Goal: Information Seeking & Learning: Check status

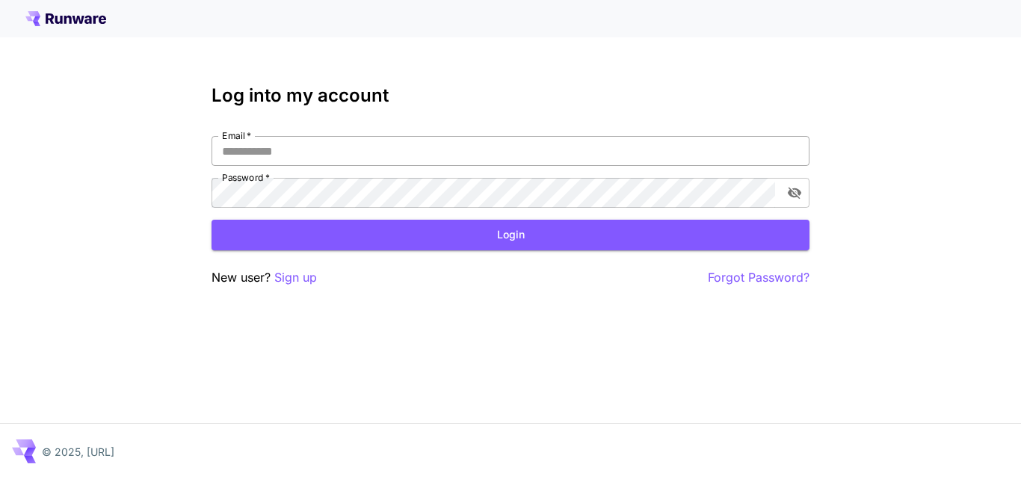
click at [341, 155] on input "Email   *" at bounding box center [510, 151] width 598 height 30
type input "**********"
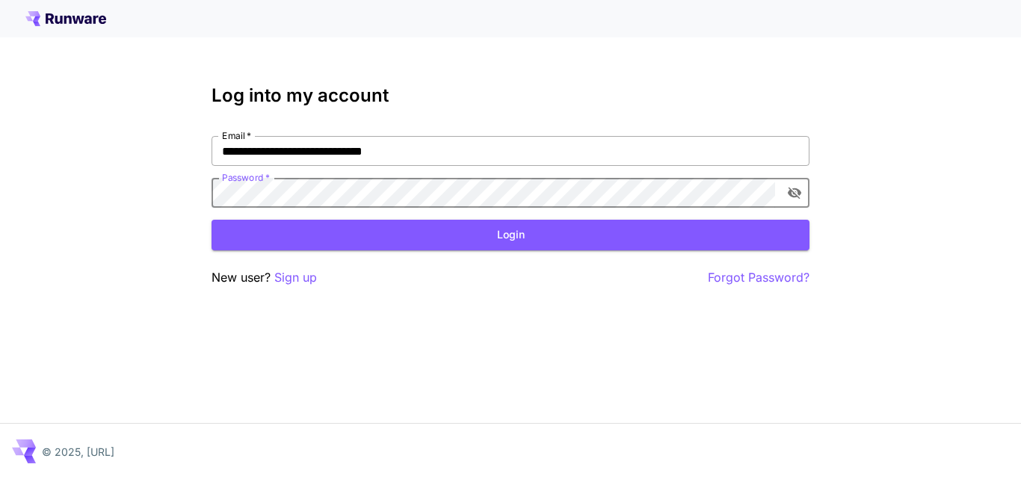
click button "Login" at bounding box center [510, 235] width 598 height 31
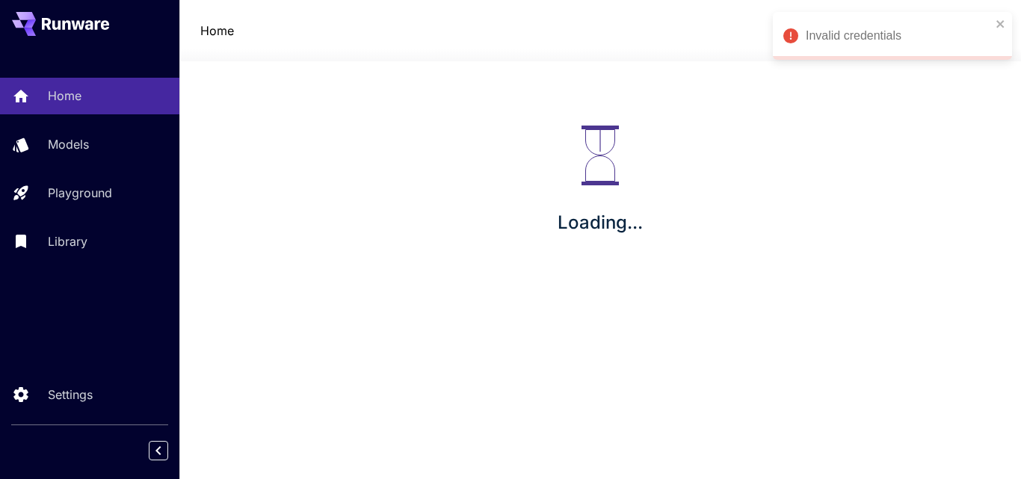
click at [1000, 22] on div "Invalid credentials" at bounding box center [892, 36] width 239 height 48
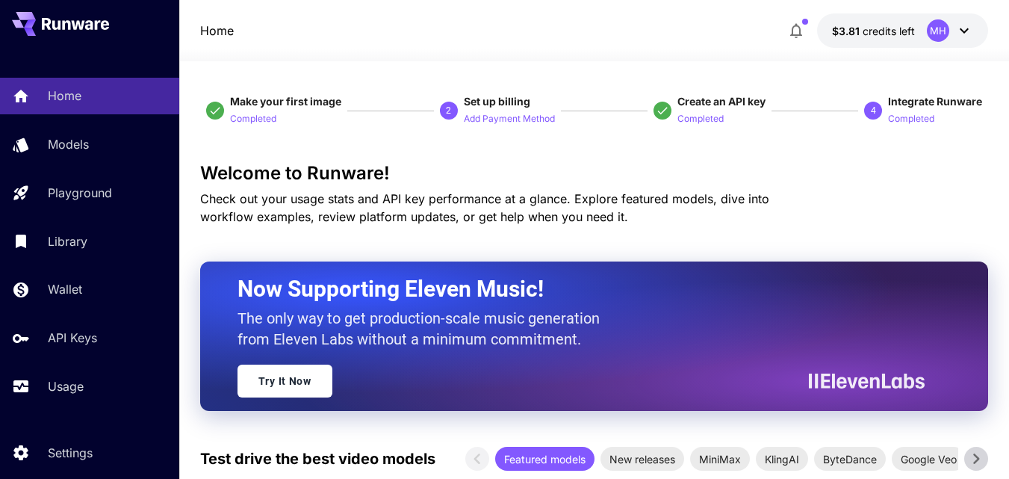
click at [959, 33] on icon at bounding box center [965, 31] width 18 height 18
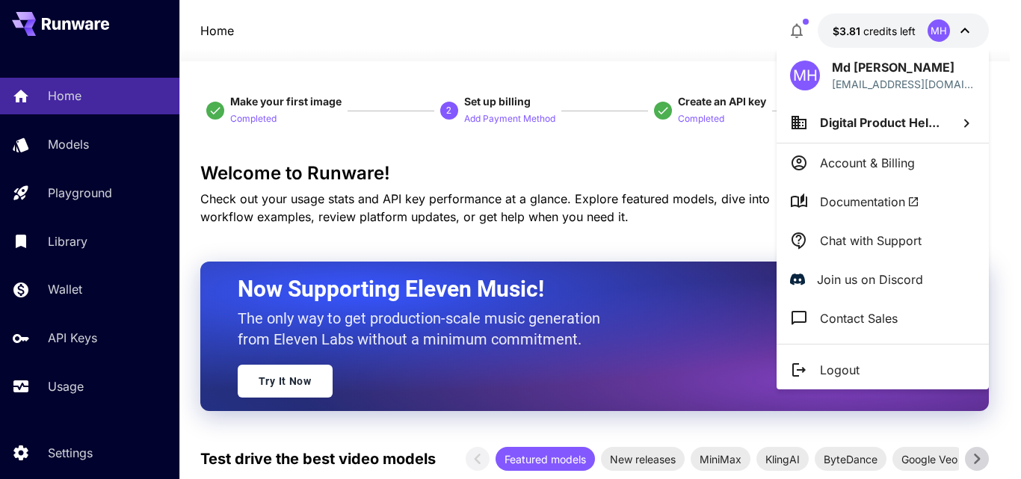
click at [339, 173] on div at bounding box center [510, 239] width 1021 height 479
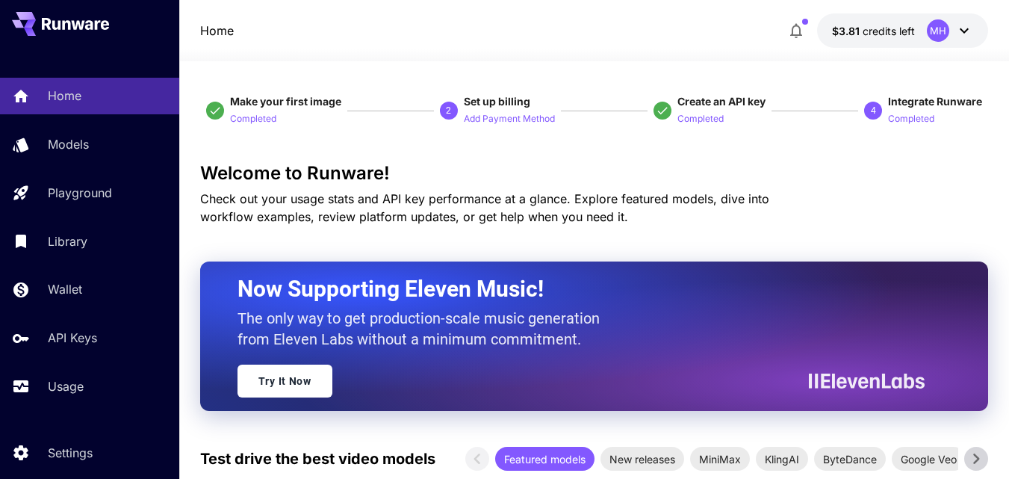
click at [861, 36] on p "$3.81 credits left" at bounding box center [873, 31] width 83 height 16
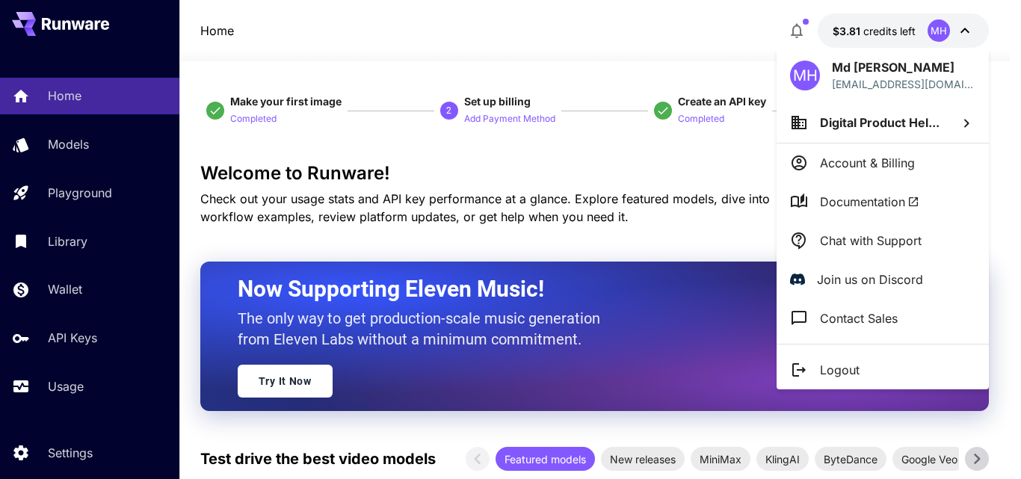
click at [861, 36] on div at bounding box center [510, 239] width 1021 height 479
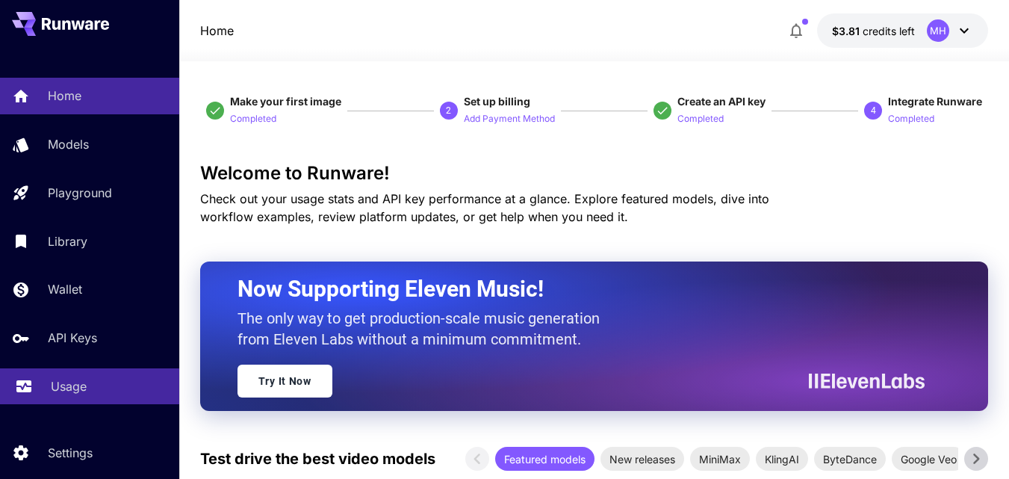
click at [90, 374] on link "Usage" at bounding box center [89, 386] width 179 height 37
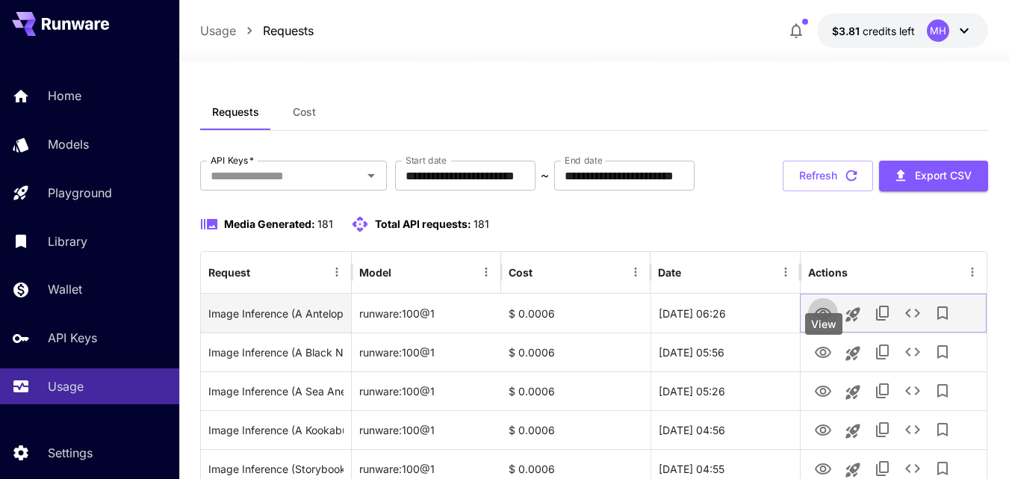
click at [824, 319] on icon "View" at bounding box center [823, 313] width 16 height 11
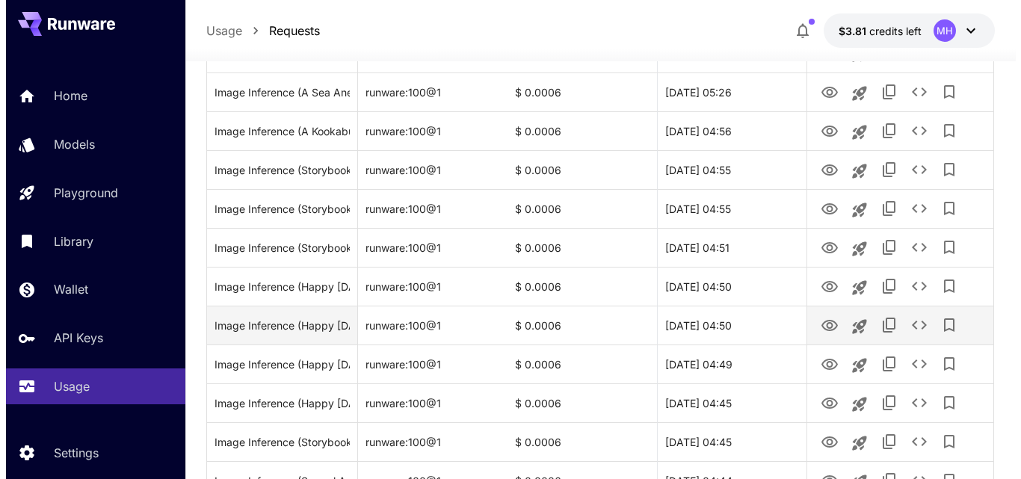
scroll to position [149, 0]
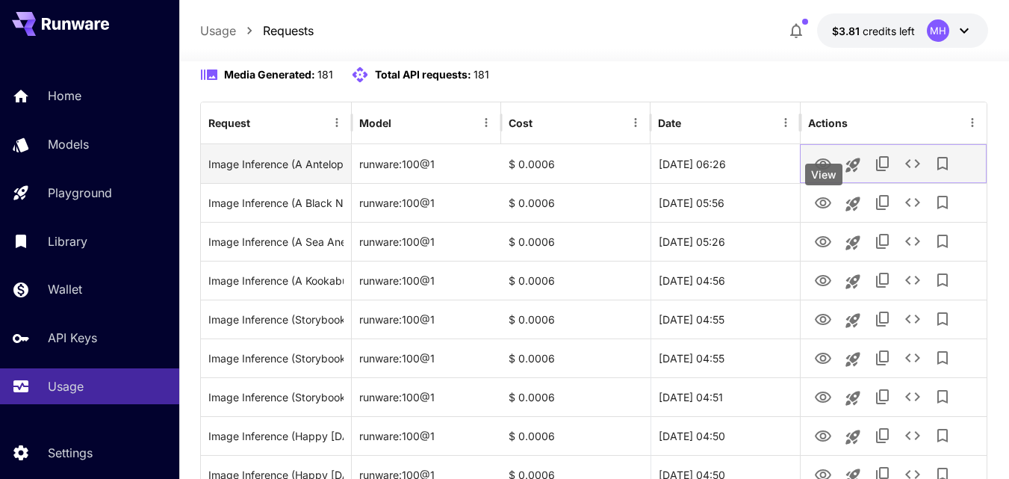
click at [818, 170] on icon "View" at bounding box center [823, 163] width 16 height 11
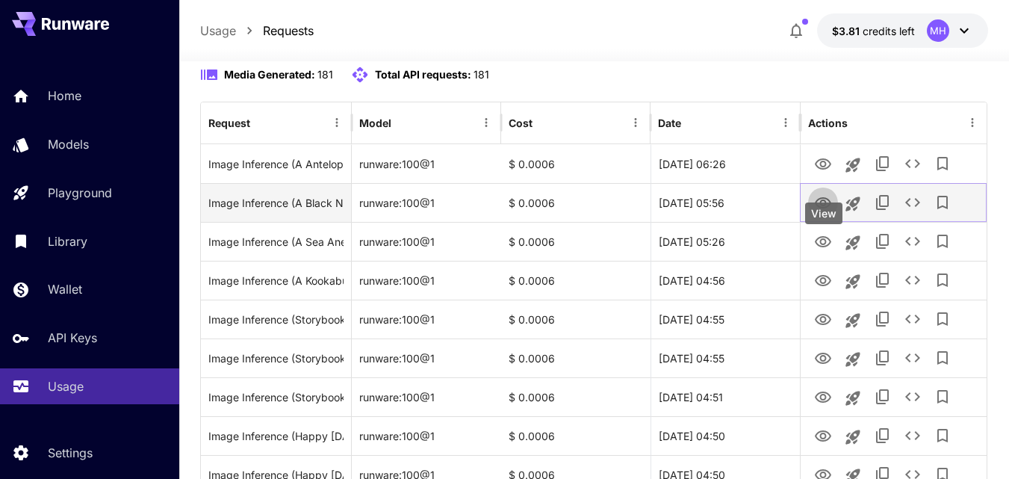
click at [820, 212] on icon "View" at bounding box center [823, 203] width 18 height 18
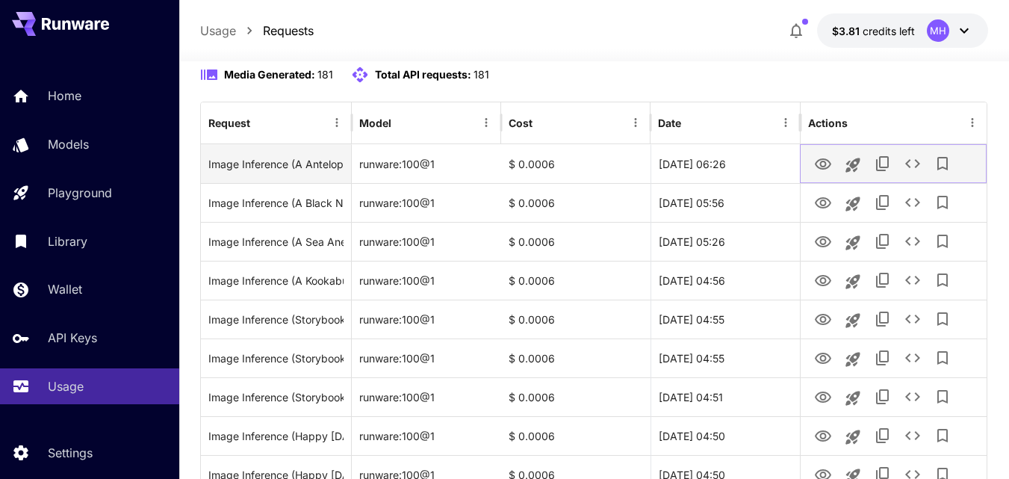
click at [822, 170] on icon "View" at bounding box center [823, 163] width 16 height 11
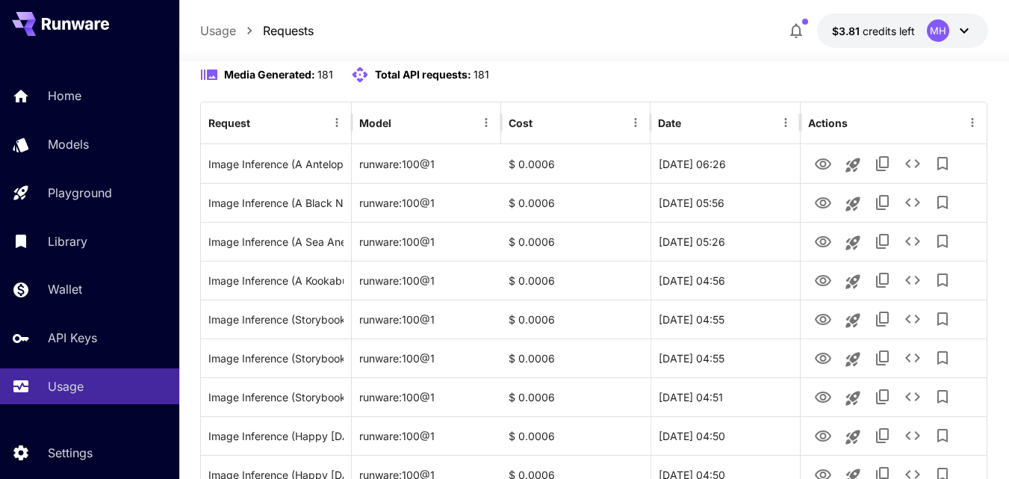
click at [460, 81] on span "Total API requests:" at bounding box center [423, 74] width 96 height 13
click at [548, 42] on div "**********" at bounding box center [594, 26] width 788 height 31
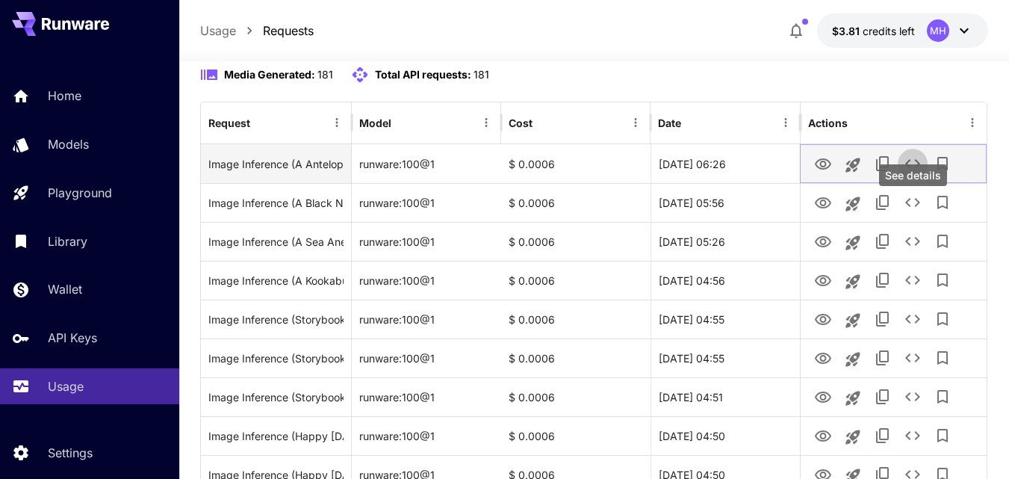
click at [903, 179] on button "See details" at bounding box center [913, 164] width 30 height 30
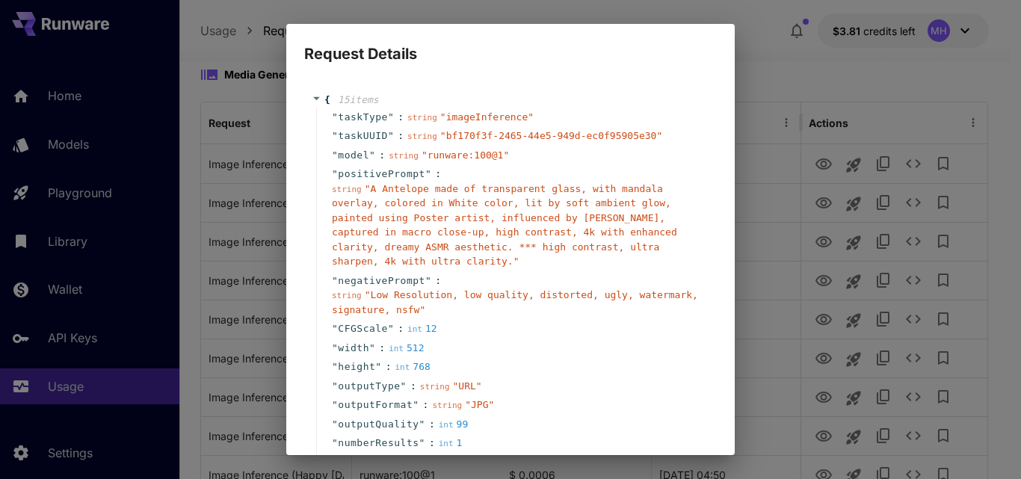
click at [796, 274] on div "Request Details { 15 item s " taskType " : string " imageInference " " taskUUID…" at bounding box center [510, 239] width 1021 height 479
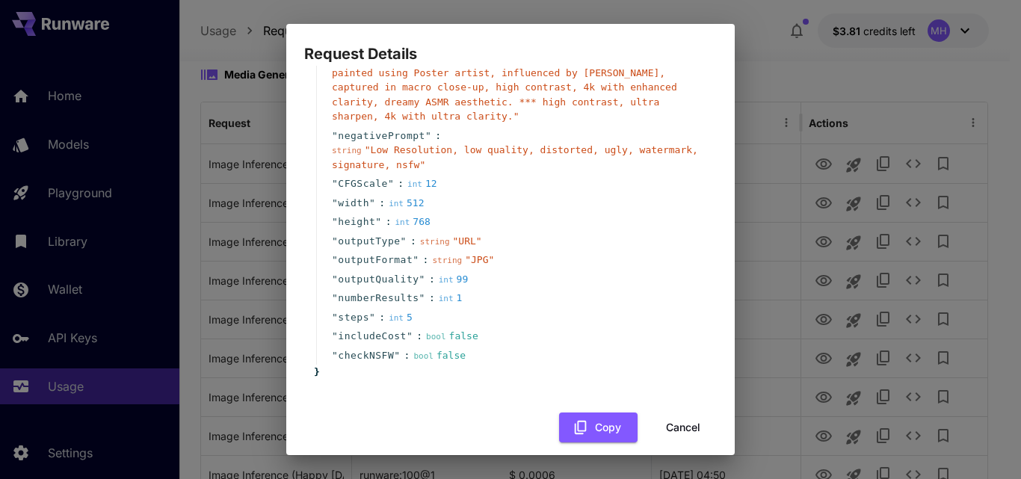
click at [661, 420] on button "Cancel" at bounding box center [682, 427] width 67 height 31
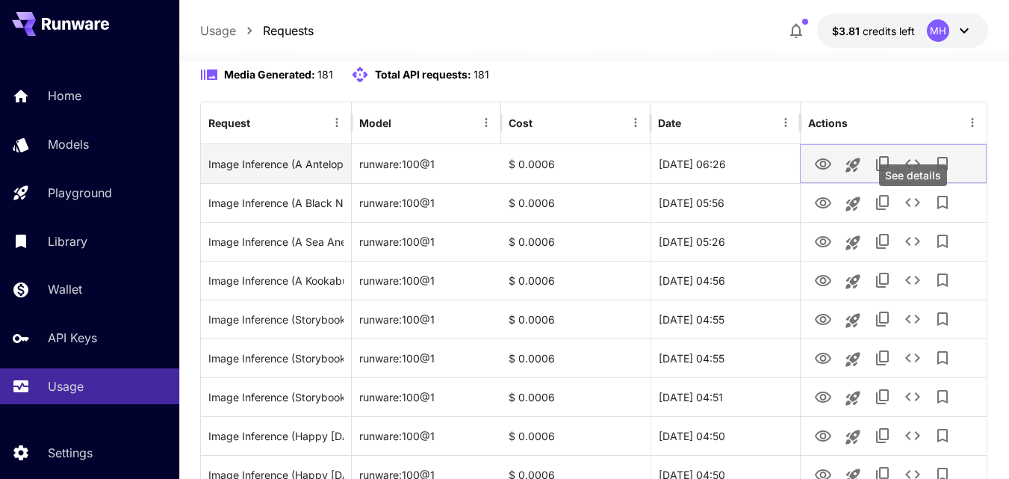
click at [918, 168] on icon "See details" at bounding box center [913, 163] width 15 height 9
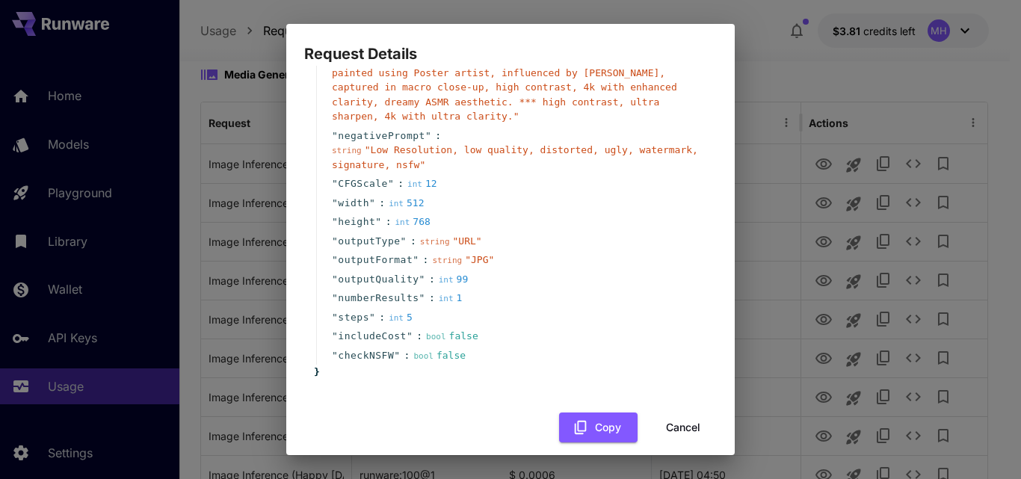
click at [664, 412] on button "Cancel" at bounding box center [682, 427] width 67 height 31
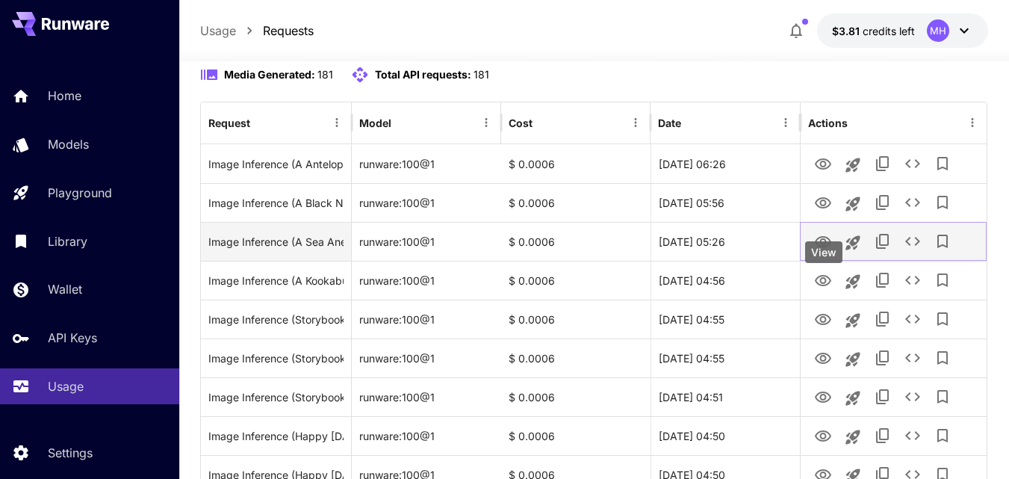
click at [820, 251] on icon "View" at bounding box center [823, 242] width 18 height 18
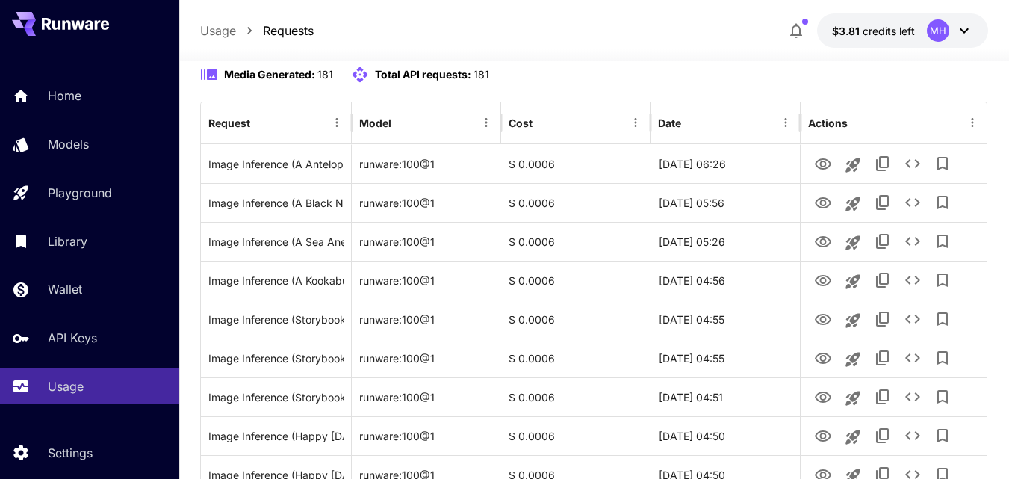
drag, startPoint x: 832, startPoint y: 77, endPoint x: 723, endPoint y: 116, distance: 115.8
click at [831, 42] on button "Refresh" at bounding box center [828, 26] width 90 height 31
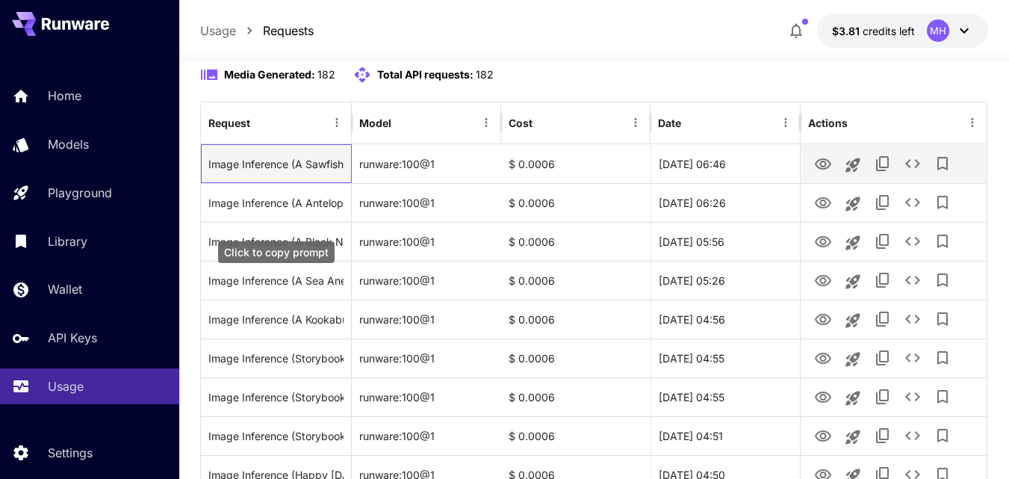
click at [328, 183] on div "Image Inference (A Sawfish made of transparent glass, with marble swirl, colore…" at bounding box center [275, 164] width 135 height 38
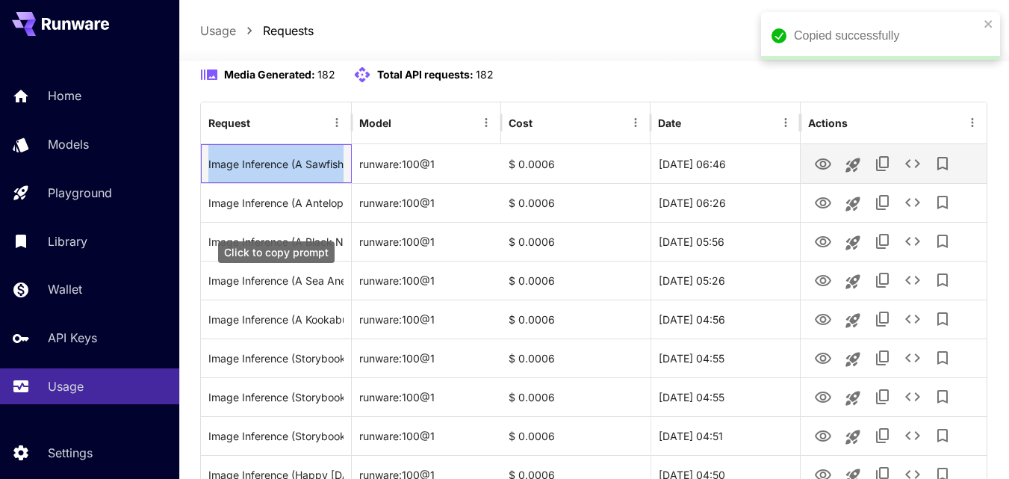
click at [328, 183] on div "Image Inference (A Sawfish made of transparent glass, with marble swirl, colore…" at bounding box center [275, 164] width 135 height 38
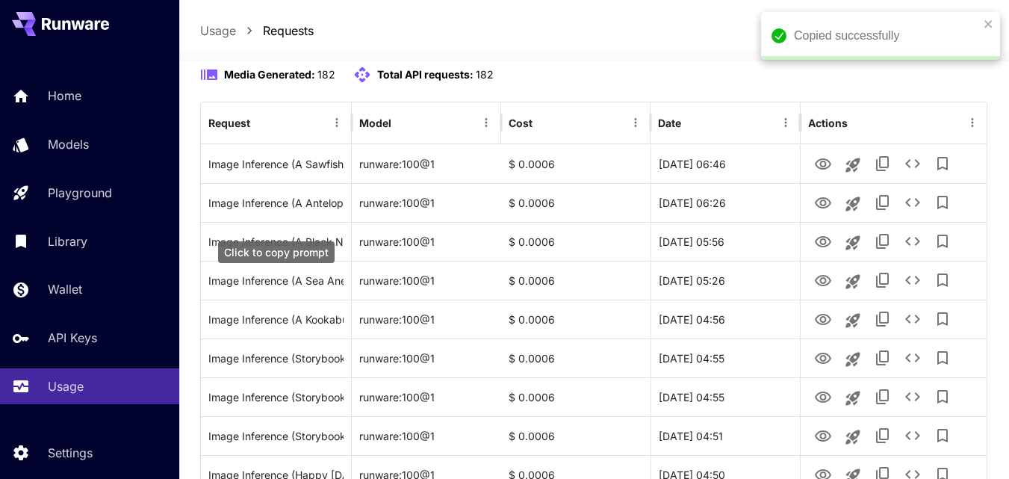
click at [362, 42] on div "**********" at bounding box center [594, 26] width 788 height 31
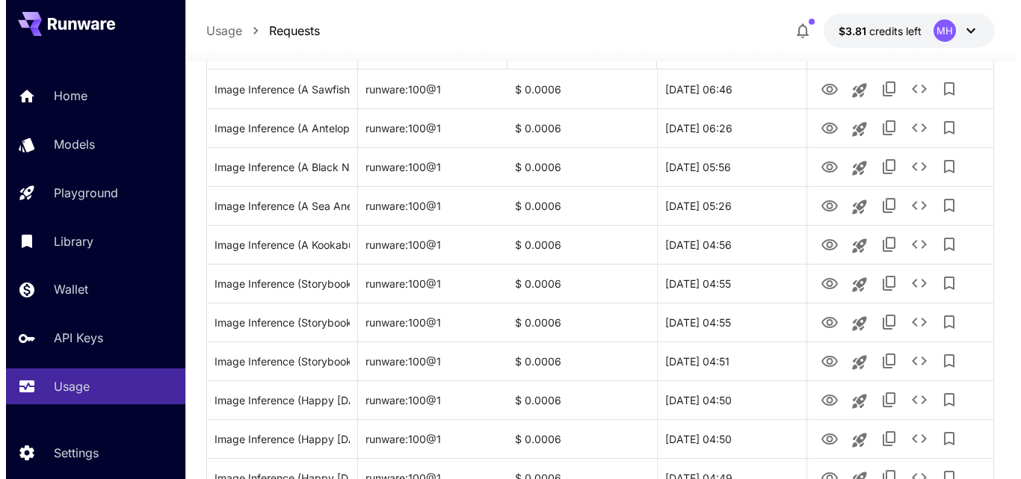
scroll to position [374, 0]
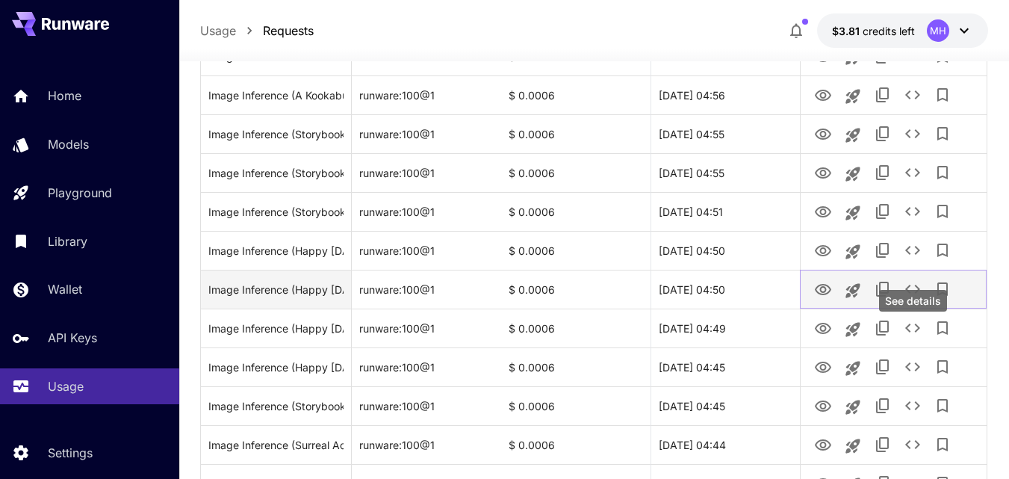
click at [912, 298] on icon "See details" at bounding box center [913, 289] width 18 height 18
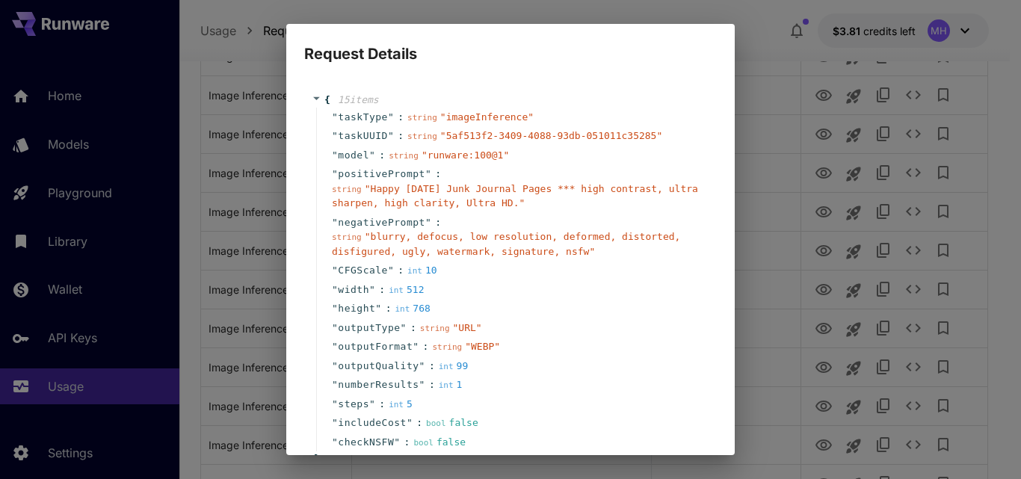
click at [850, 267] on div "Request Details { 15 item s " taskType " : string " imageInference " " taskUUID…" at bounding box center [510, 239] width 1021 height 479
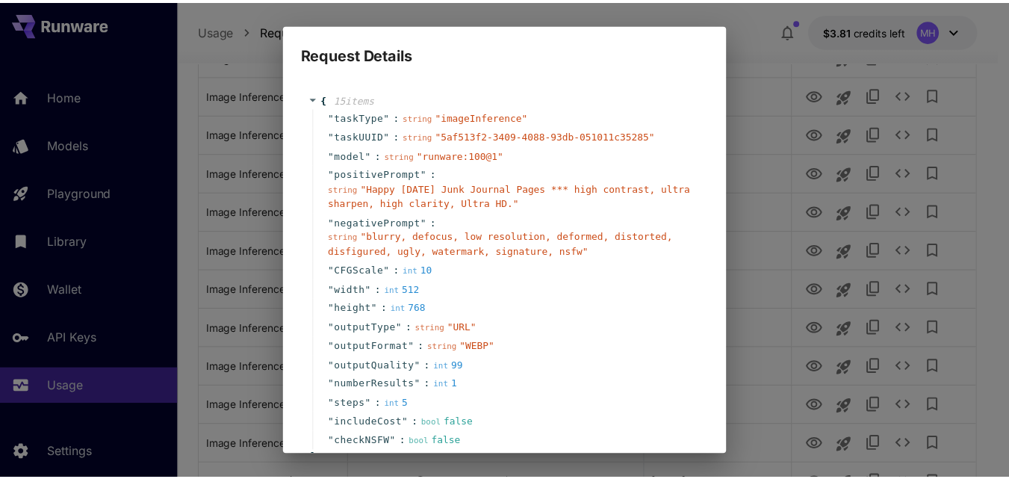
scroll to position [101, 0]
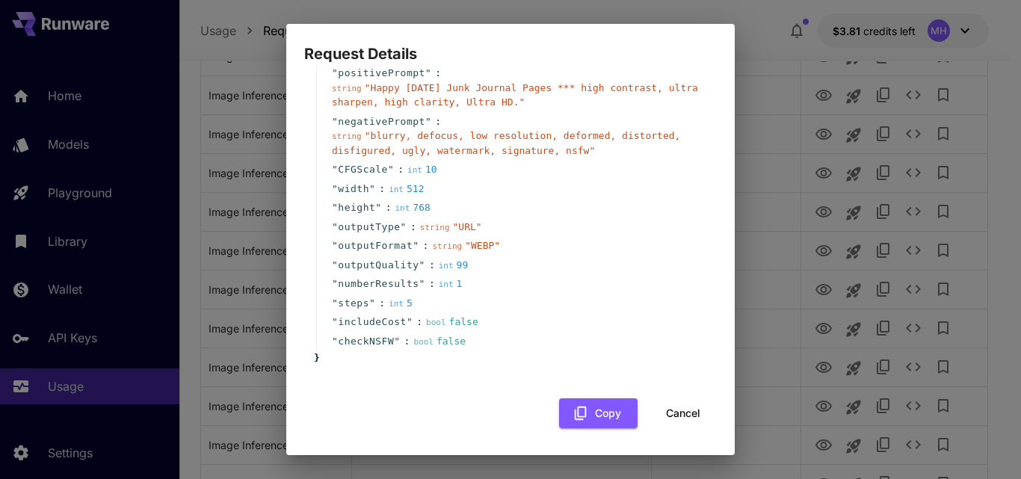
click at [676, 409] on button "Cancel" at bounding box center [682, 413] width 67 height 31
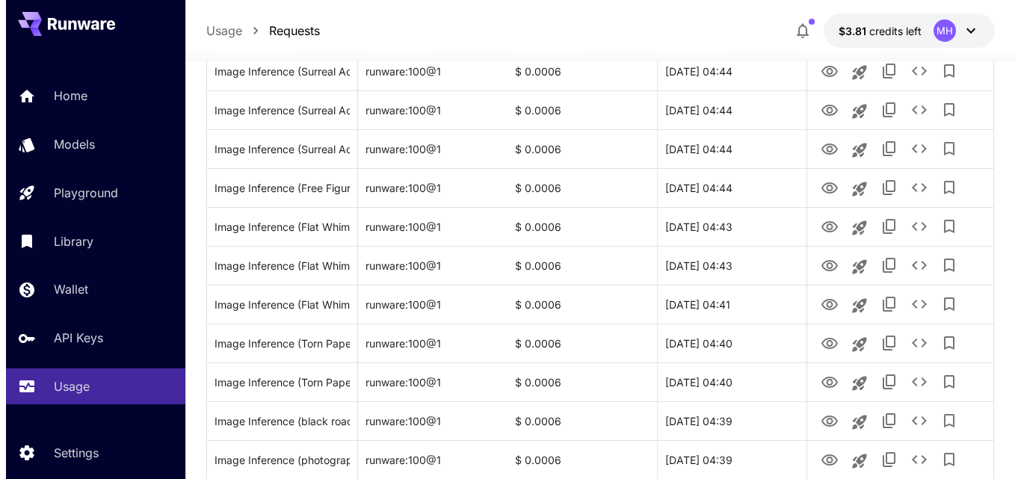
scroll to position [971, 0]
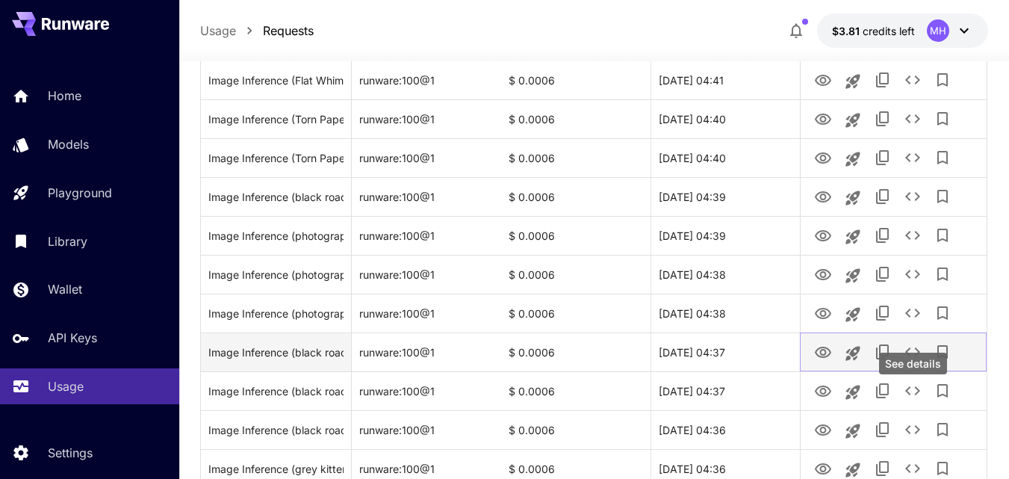
click at [911, 361] on icon "See details" at bounding box center [913, 352] width 18 height 18
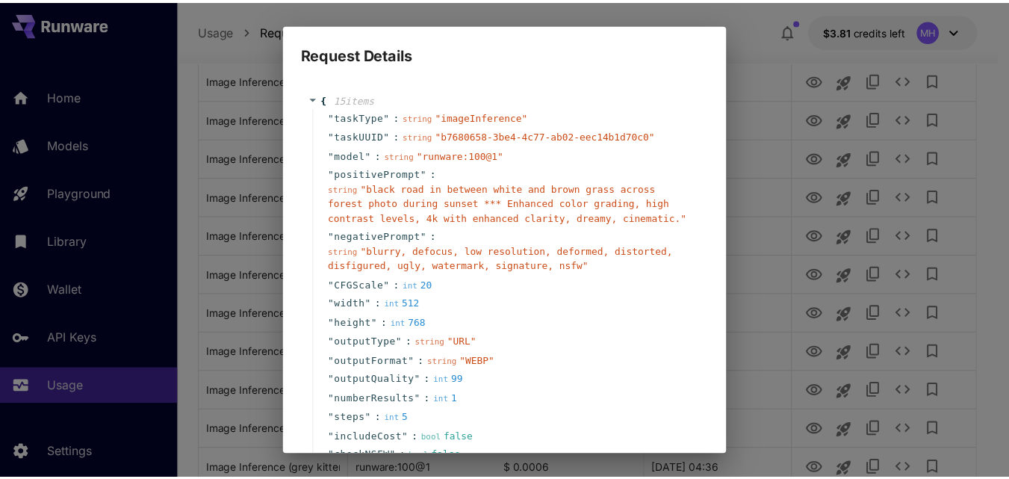
scroll to position [116, 0]
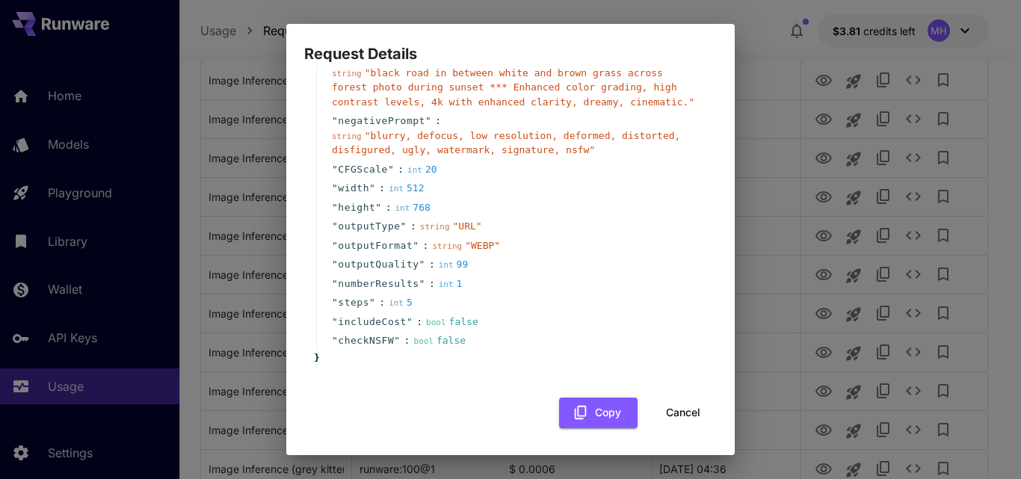
drag, startPoint x: 671, startPoint y: 415, endPoint x: 429, endPoint y: 353, distance: 249.9
click at [671, 416] on button "Cancel" at bounding box center [682, 413] width 67 height 31
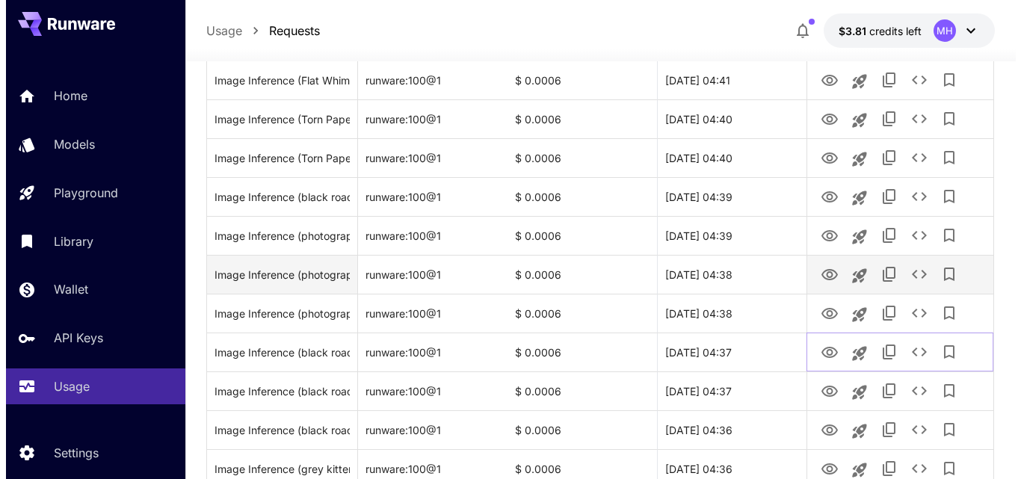
scroll to position [1121, 0]
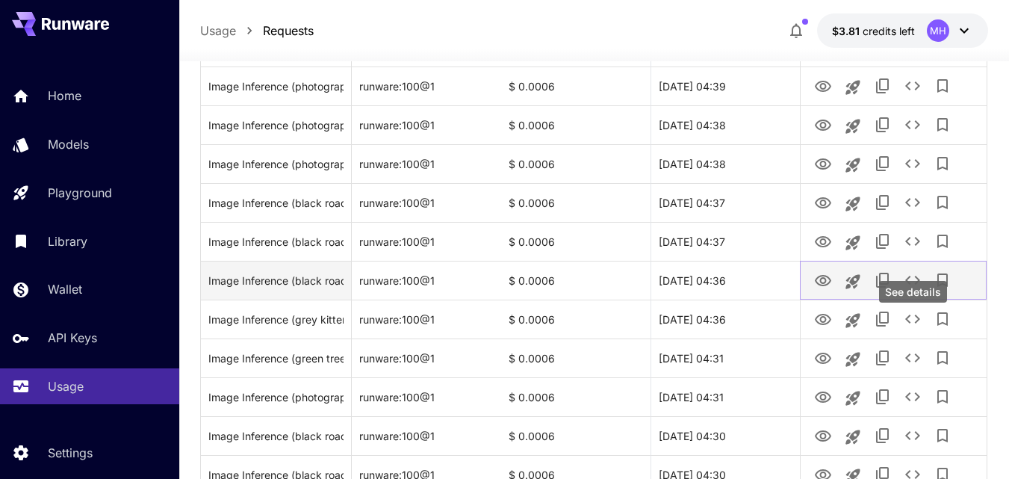
click at [913, 289] on icon "See details" at bounding box center [913, 280] width 18 height 18
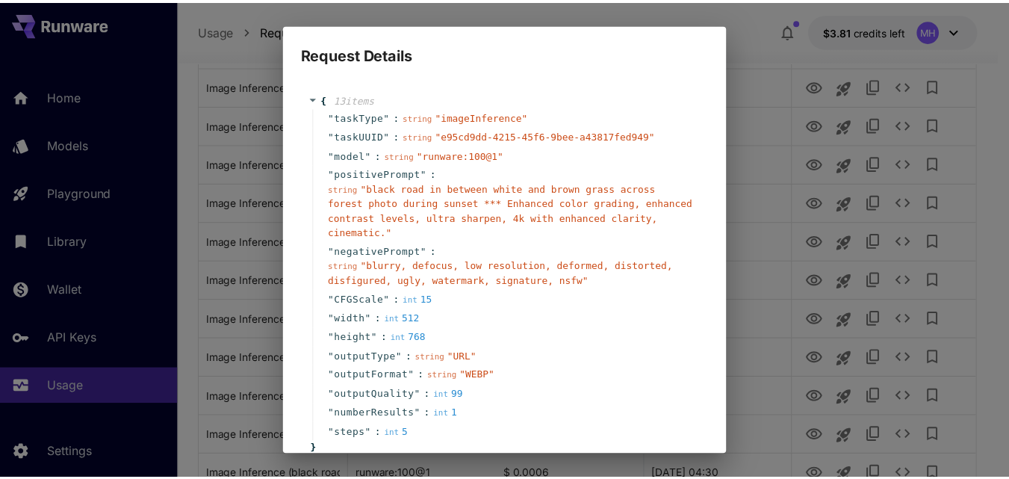
scroll to position [78, 0]
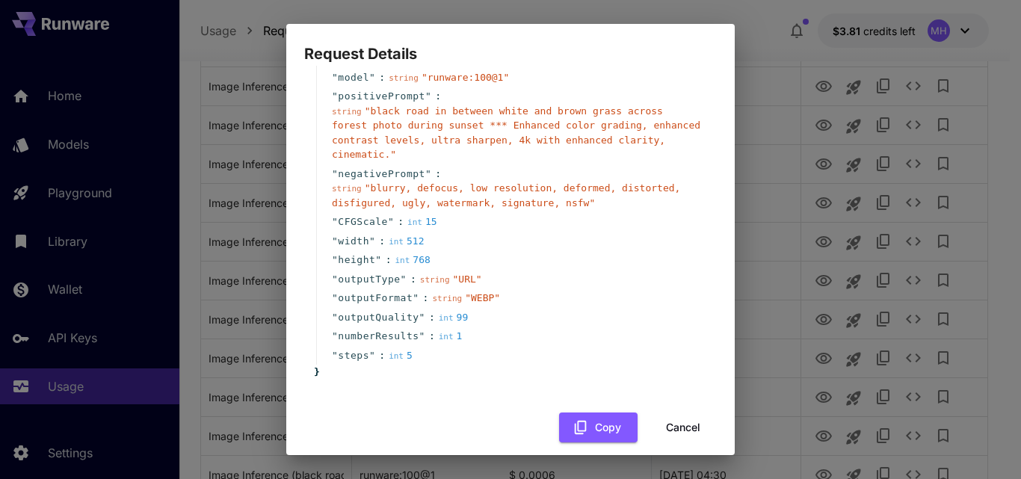
click at [679, 418] on button "Cancel" at bounding box center [682, 427] width 67 height 31
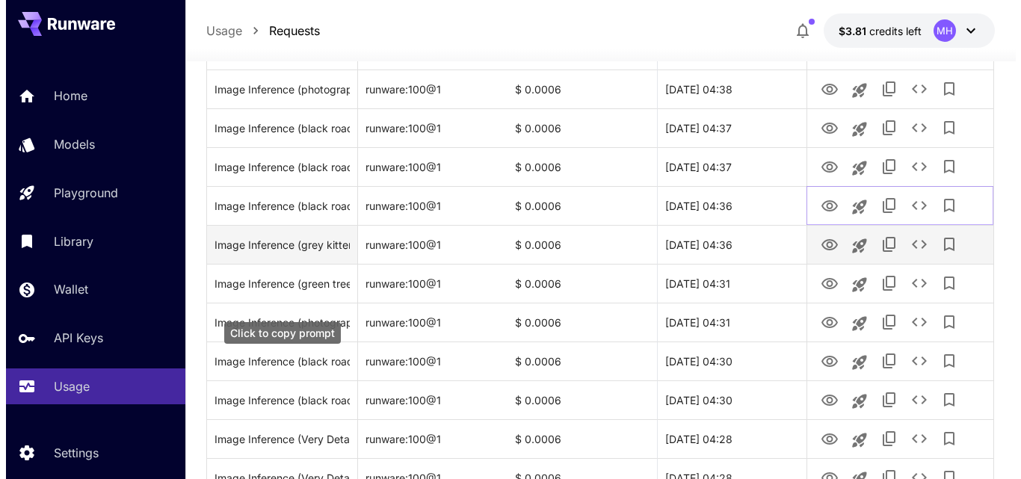
scroll to position [1345, 0]
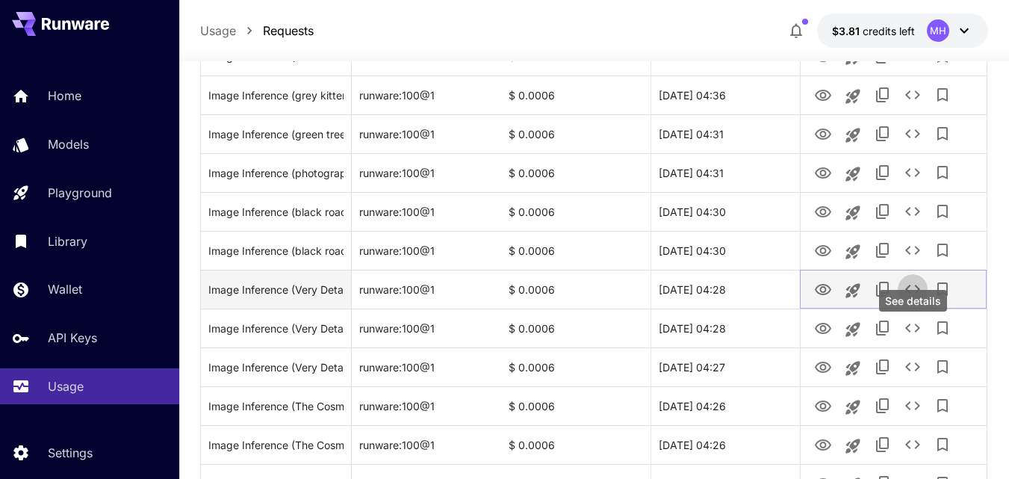
click at [912, 298] on icon "See details" at bounding box center [913, 289] width 18 height 18
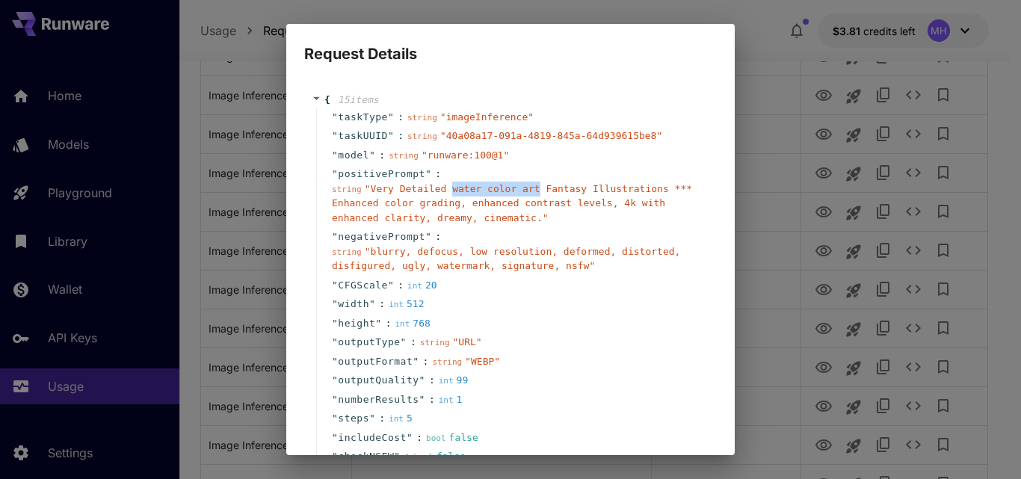
copy span "water color art"
drag, startPoint x: 439, startPoint y: 191, endPoint x: 522, endPoint y: 189, distance: 82.2
click at [522, 189] on span "" Very Detailed water color art Fantasy Illustrations *** Enhanced color gradin…" at bounding box center [512, 203] width 360 height 40
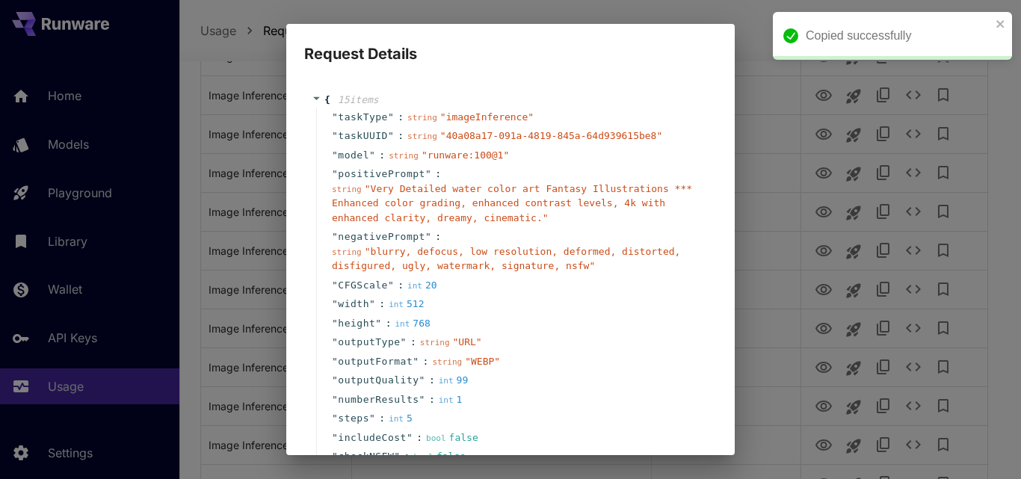
click at [820, 137] on div "Request Details { 15 item s " taskType " : string " imageInference " " taskUUID…" at bounding box center [510, 239] width 1021 height 479
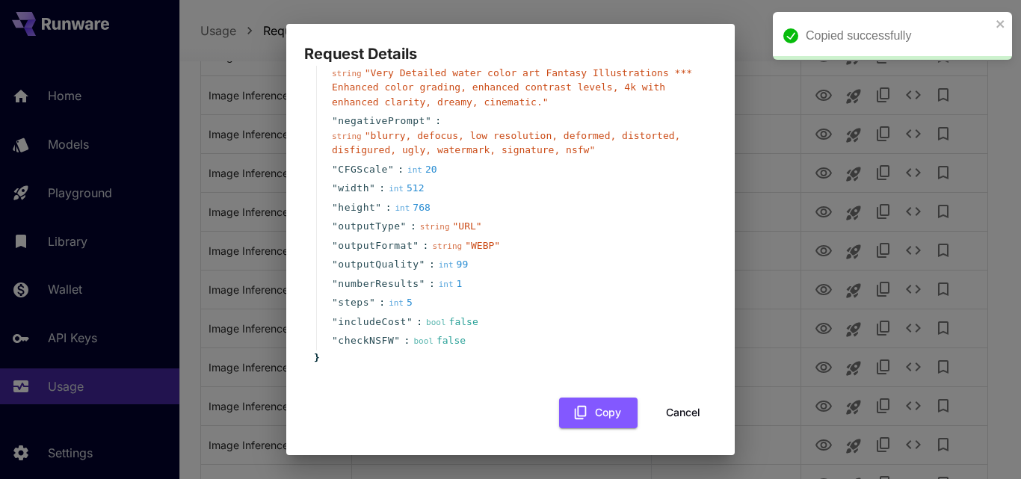
click at [672, 421] on button "Cancel" at bounding box center [682, 413] width 67 height 31
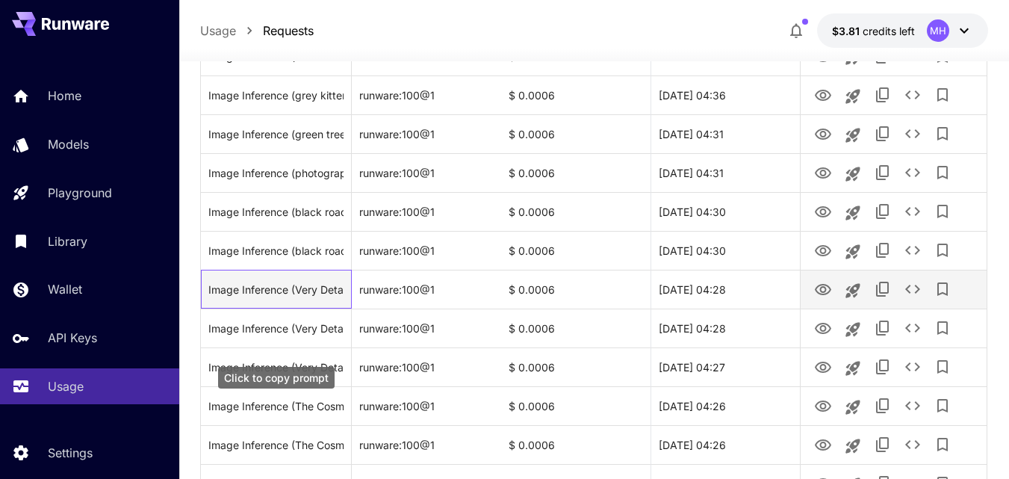
click at [309, 309] on div "Image Inference (Very Detailed water color art Fantasy Illustrations *** Enhanc…" at bounding box center [275, 289] width 135 height 38
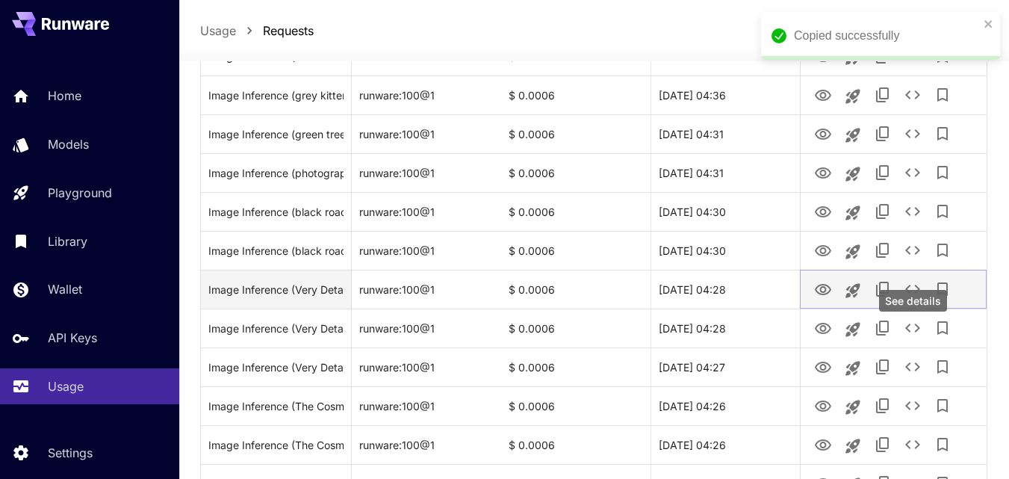
click at [913, 298] on icon "See details" at bounding box center [913, 289] width 18 height 18
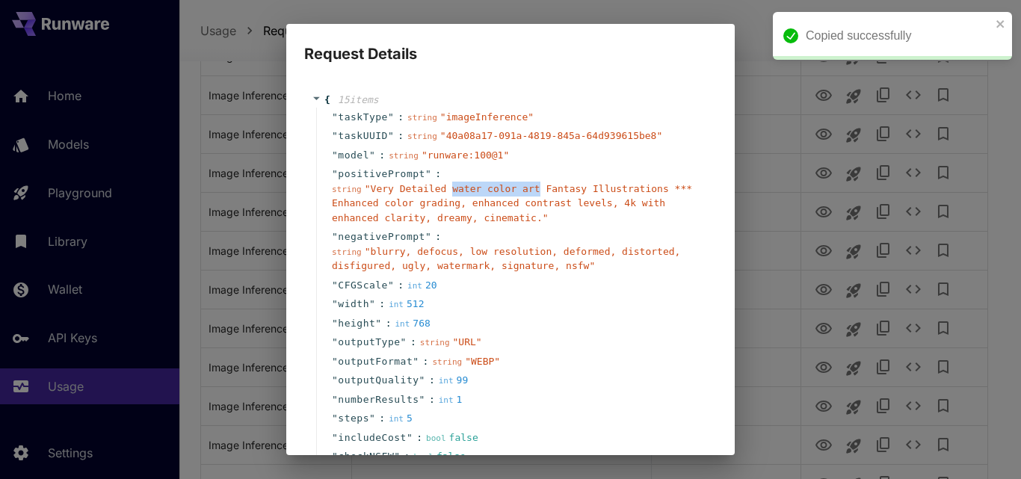
drag, startPoint x: 441, startPoint y: 188, endPoint x: 522, endPoint y: 191, distance: 80.8
click at [522, 191] on span "" Very Detailed water color art Fantasy Illustrations *** Enhanced color gradin…" at bounding box center [512, 203] width 360 height 40
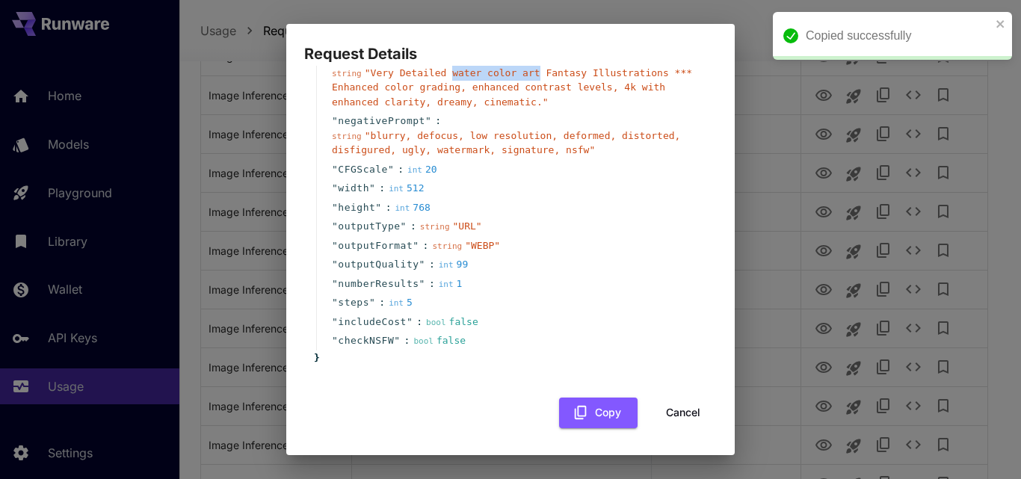
click at [678, 420] on button "Cancel" at bounding box center [682, 413] width 67 height 31
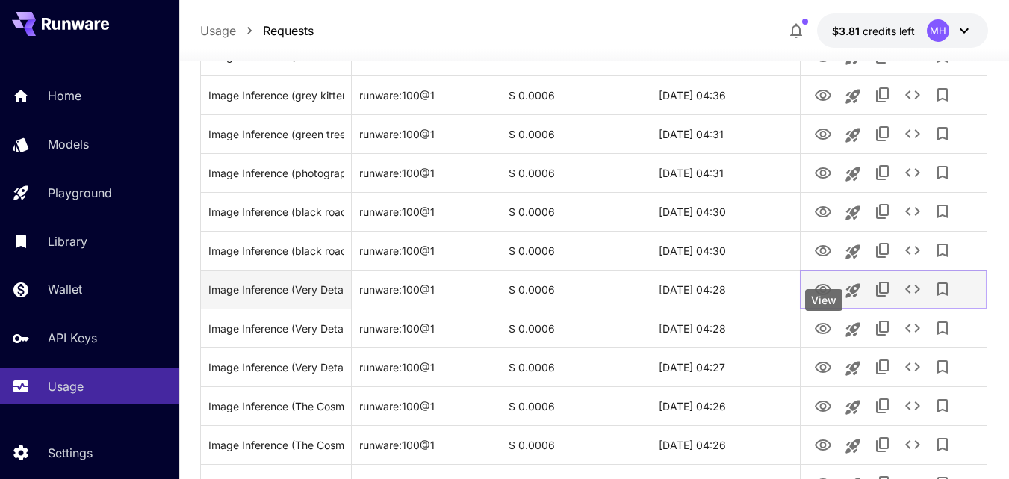
click at [829, 299] on icon "View" at bounding box center [823, 290] width 18 height 18
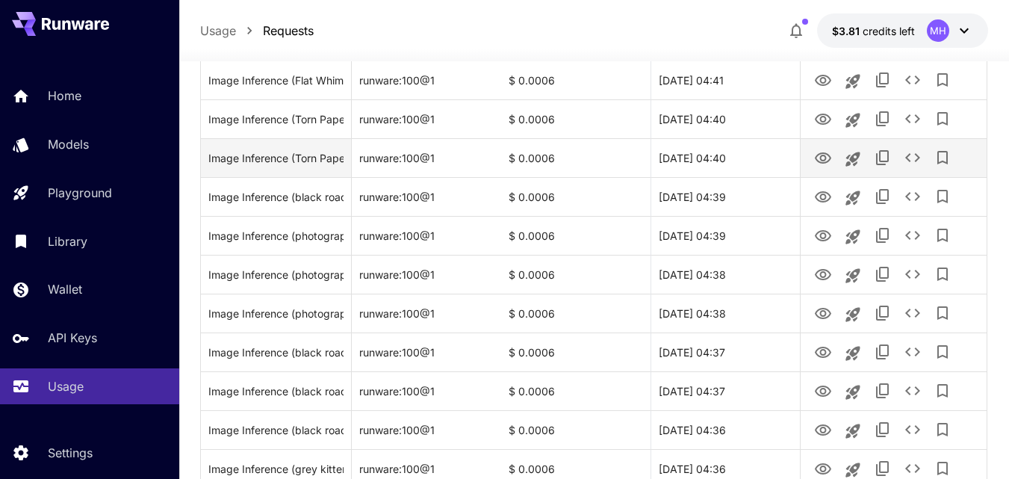
scroll to position [672, 0]
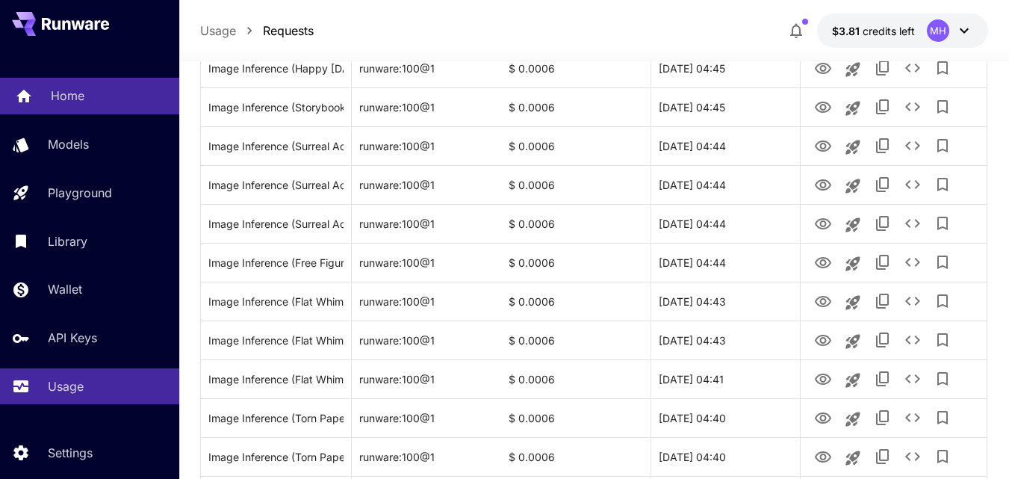
click at [78, 93] on p "Home" at bounding box center [68, 96] width 34 height 18
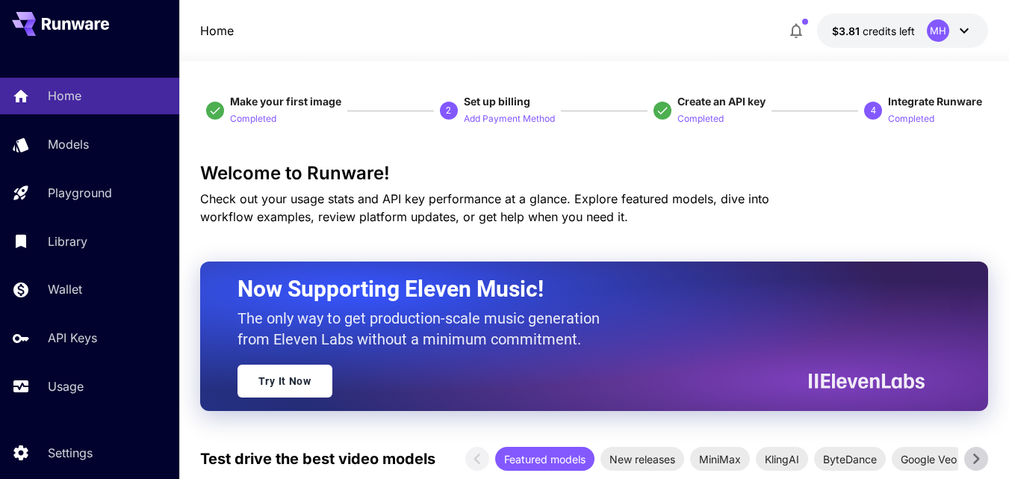
click at [895, 35] on span "credits left" at bounding box center [889, 31] width 52 height 13
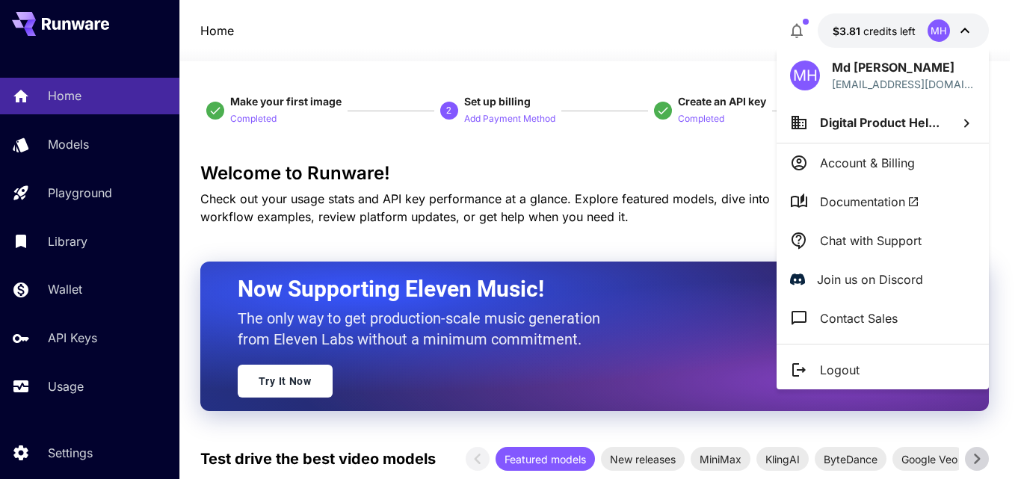
click at [890, 123] on span "Digital Product Hel..." at bounding box center [880, 122] width 120 height 15
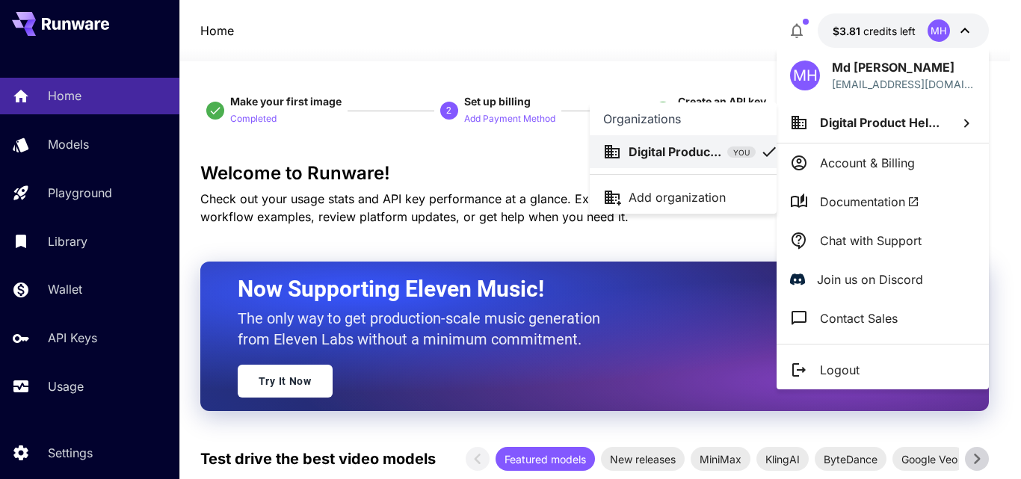
click at [77, 342] on div at bounding box center [510, 239] width 1021 height 479
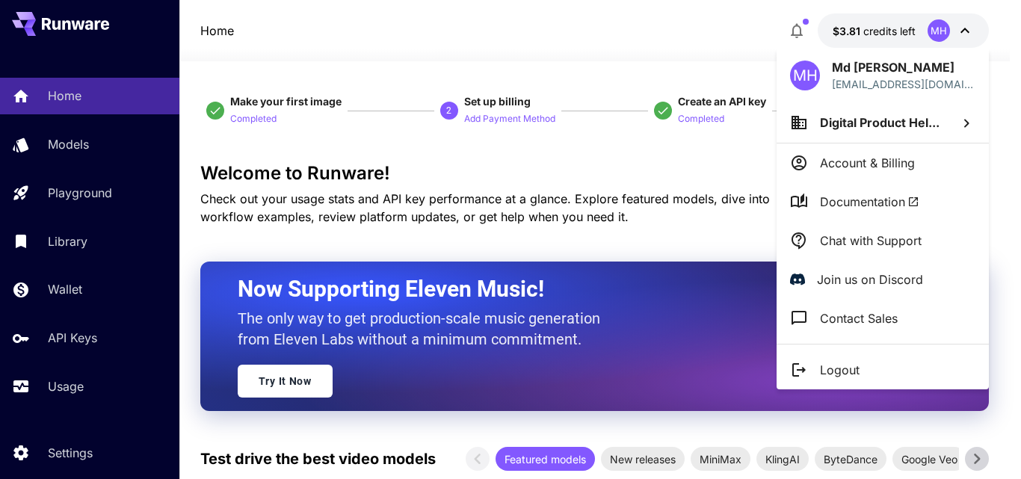
click at [90, 382] on div at bounding box center [510, 239] width 1021 height 479
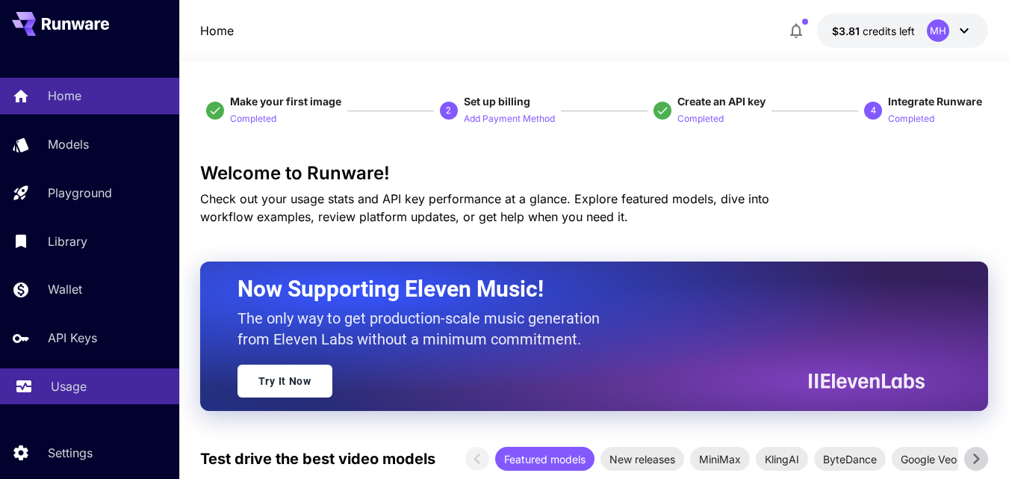
click at [55, 382] on p "Usage" at bounding box center [69, 386] width 36 height 18
